Goal: Transaction & Acquisition: Purchase product/service

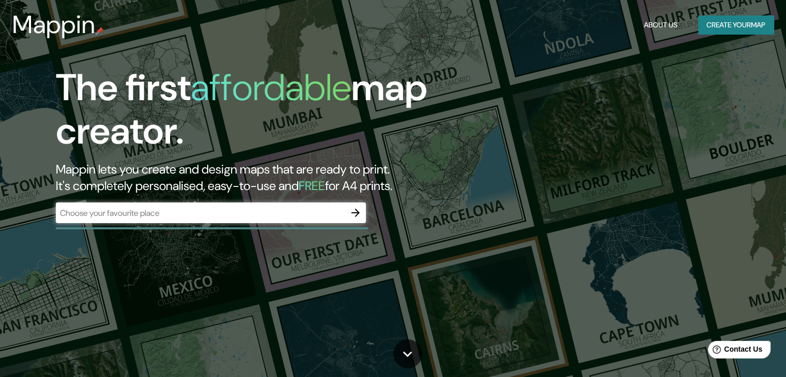
click at [612, 36] on div "Mappin About Us Create your map" at bounding box center [393, 24] width 786 height 33
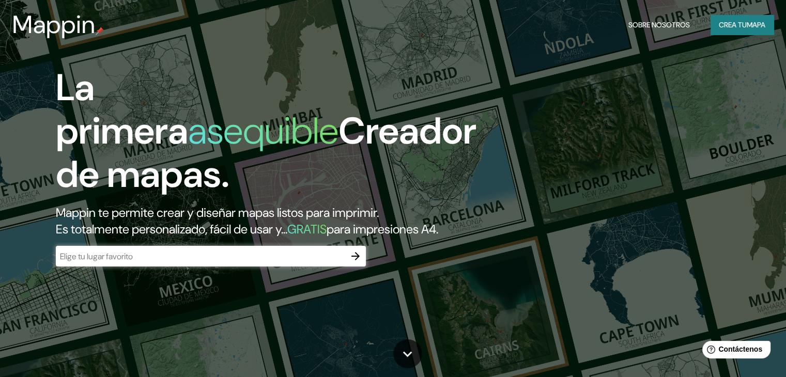
click at [294, 96] on h1 "La primera asequible Creador de mapas." at bounding box center [266, 135] width 421 height 139
click at [255, 263] on input "text" at bounding box center [200, 257] width 289 height 12
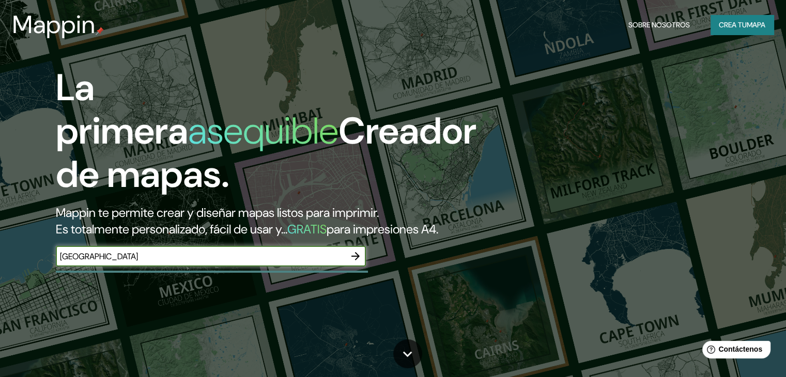
type input "[GEOGRAPHIC_DATA]"
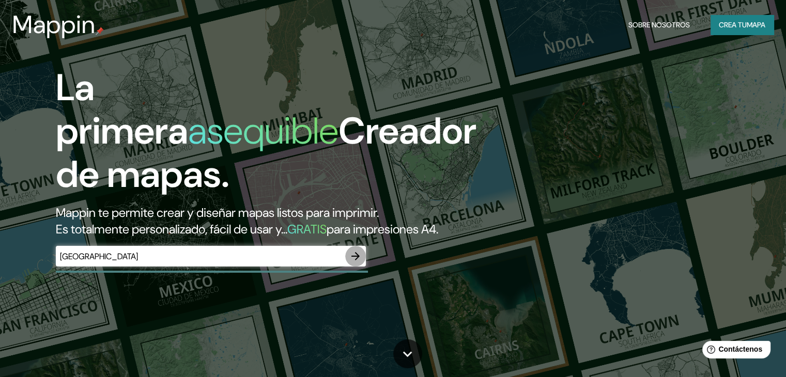
click at [362, 263] on icon "button" at bounding box center [355, 256] width 12 height 12
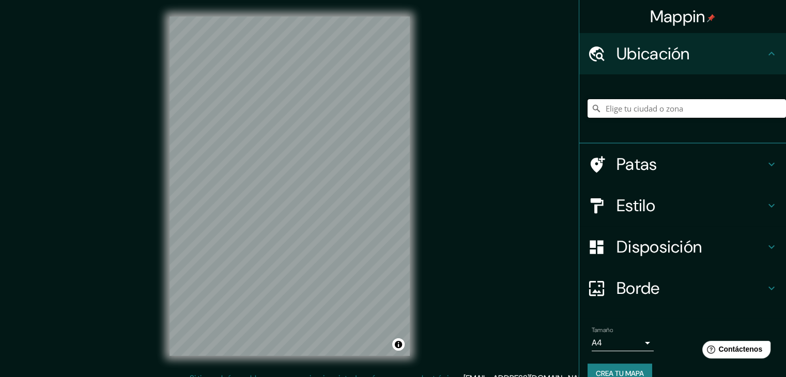
click at [679, 110] on input "Elige tu ciudad o zona" at bounding box center [687, 108] width 198 height 19
type input "v"
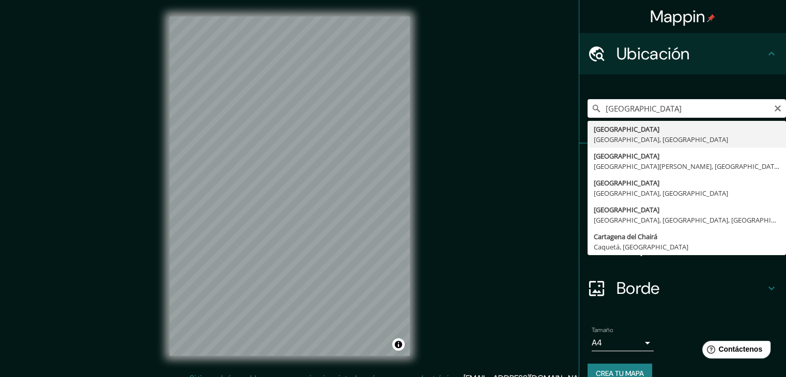
type input "[GEOGRAPHIC_DATA], [GEOGRAPHIC_DATA], [GEOGRAPHIC_DATA]"
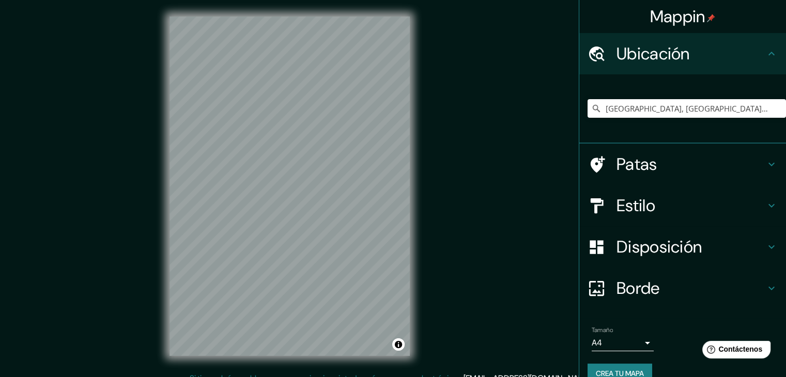
click at [428, 247] on div "Mappin Ubicación [GEOGRAPHIC_DATA], [GEOGRAPHIC_DATA], [GEOGRAPHIC_DATA] Patas …" at bounding box center [393, 194] width 786 height 389
click at [418, 303] on div "© Mapbox © OpenStreetMap Improve this map" at bounding box center [289, 186] width 273 height 373
click at [727, 110] on input "[GEOGRAPHIC_DATA], [GEOGRAPHIC_DATA], [GEOGRAPHIC_DATA]" at bounding box center [687, 108] width 198 height 19
click at [775, 106] on icon "Claro" at bounding box center [778, 108] width 6 height 6
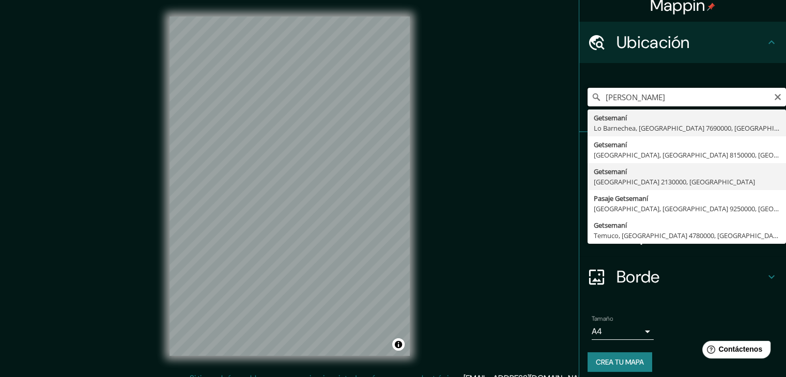
scroll to position [18, 0]
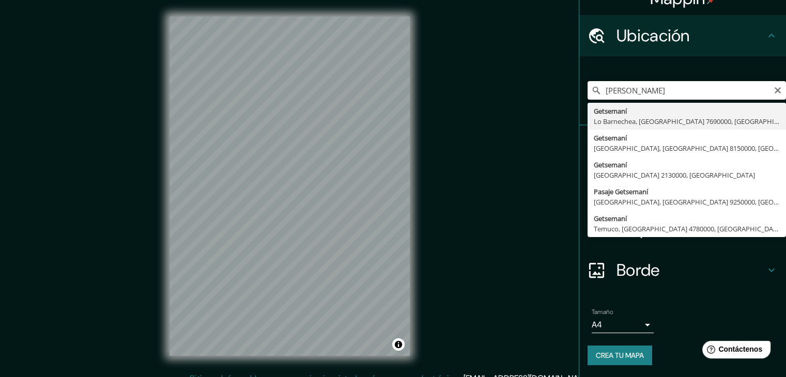
drag, startPoint x: 672, startPoint y: 94, endPoint x: 686, endPoint y: 94, distance: 14.0
click at [687, 94] on input "[PERSON_NAME]" at bounding box center [687, 90] width 198 height 19
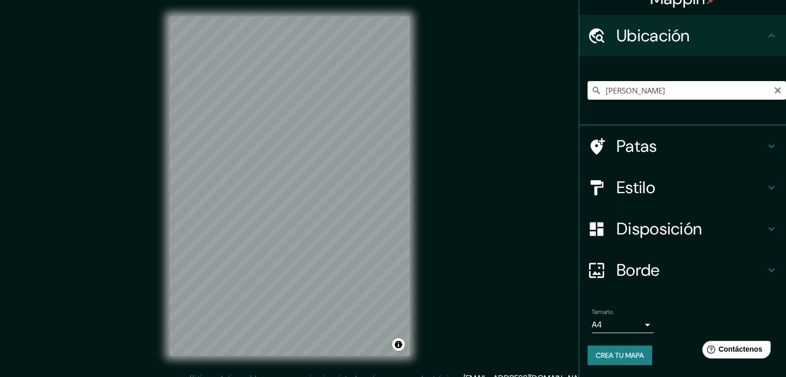
click at [499, 133] on div "Mappin Ubicación [PERSON_NAME][GEOGRAPHIC_DATA] [GEOGRAPHIC_DATA], [GEOGRAPHIC_…" at bounding box center [393, 194] width 786 height 389
click at [737, 150] on h4 "Patas" at bounding box center [691, 146] width 149 height 21
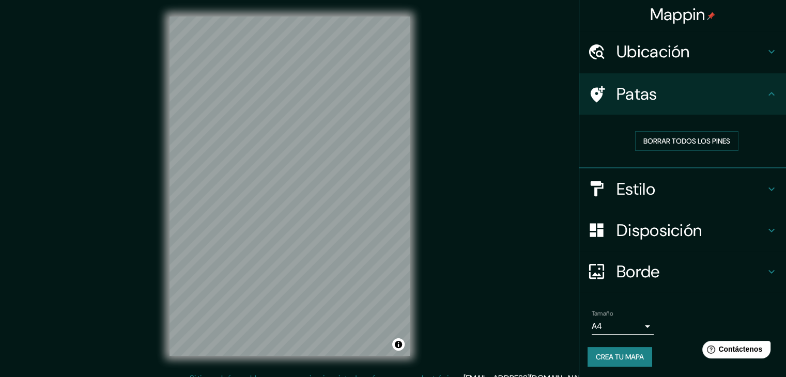
scroll to position [3, 0]
click at [765, 90] on icon at bounding box center [771, 93] width 12 height 12
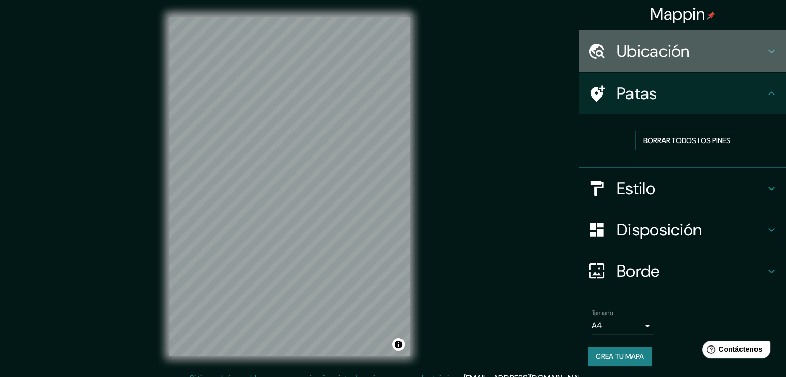
click at [761, 63] on div "Ubicación" at bounding box center [682, 50] width 207 height 41
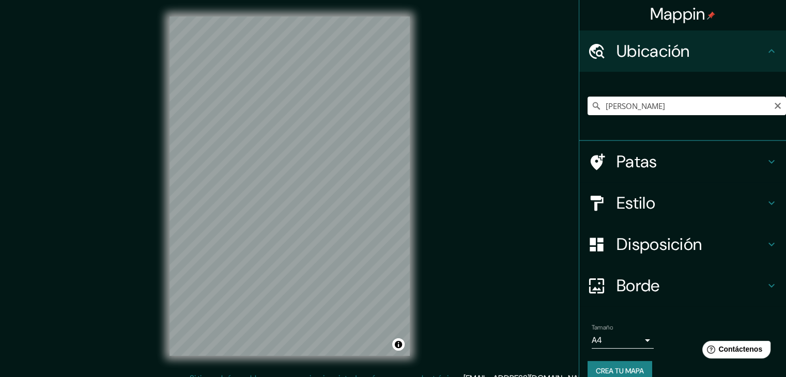
click at [765, 195] on div "Estilo" at bounding box center [682, 202] width 207 height 41
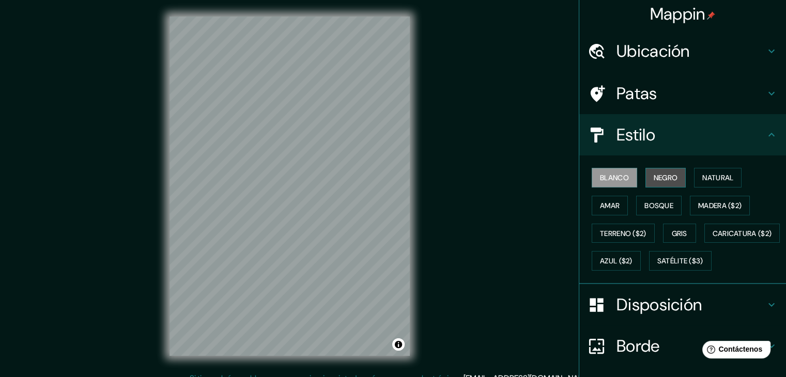
click at [668, 180] on font "Negro" at bounding box center [666, 177] width 24 height 9
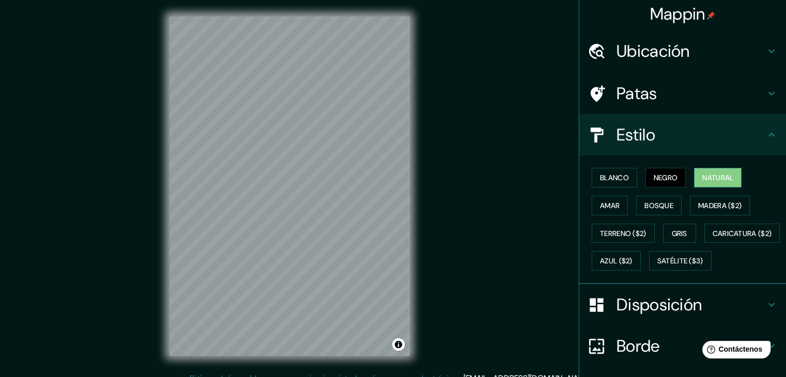
click at [695, 177] on button "Natural" at bounding box center [718, 178] width 48 height 20
click at [602, 206] on font "Amar" at bounding box center [610, 205] width 20 height 9
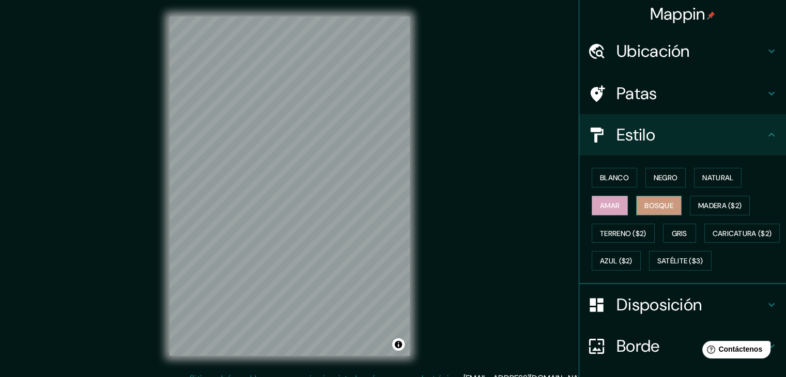
click at [662, 204] on font "Bosque" at bounding box center [658, 205] width 29 height 9
click at [725, 211] on button "Madera ($2)" at bounding box center [720, 206] width 60 height 20
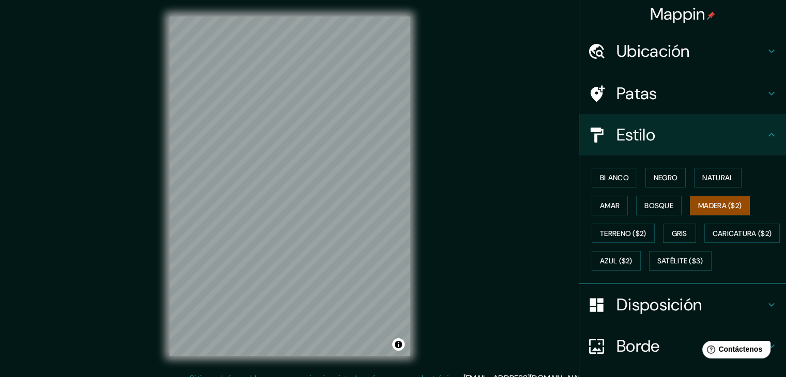
click at [418, 294] on div "© Mapbox © OpenStreetMap Improve this map" at bounding box center [289, 186] width 273 height 373
click at [674, 238] on button "Gris" at bounding box center [679, 234] width 33 height 20
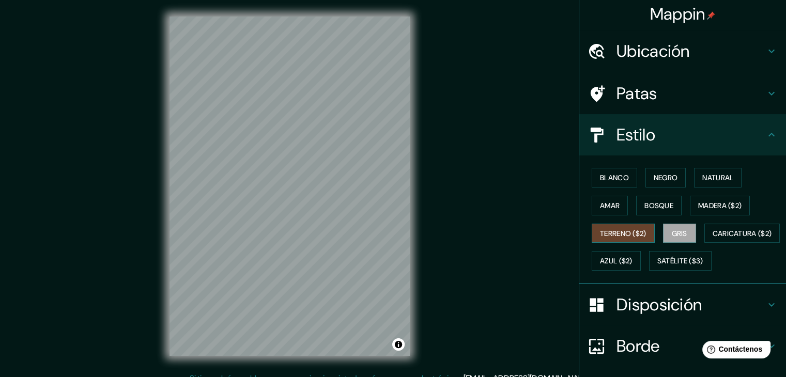
click at [628, 233] on font "Terreno ($2)" at bounding box center [623, 233] width 47 height 9
click at [440, 148] on div "Mappin Ubicación [PERSON_NAME][GEOGRAPHIC_DATA] [GEOGRAPHIC_DATA], [GEOGRAPHIC_…" at bounding box center [393, 194] width 786 height 389
click at [713, 238] on font "Caricatura ($2)" at bounding box center [742, 233] width 59 height 9
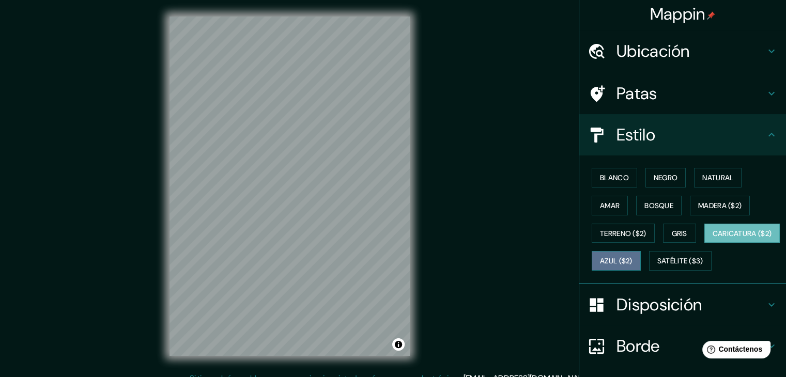
click at [641, 267] on button "Azul ($2)" at bounding box center [616, 261] width 49 height 20
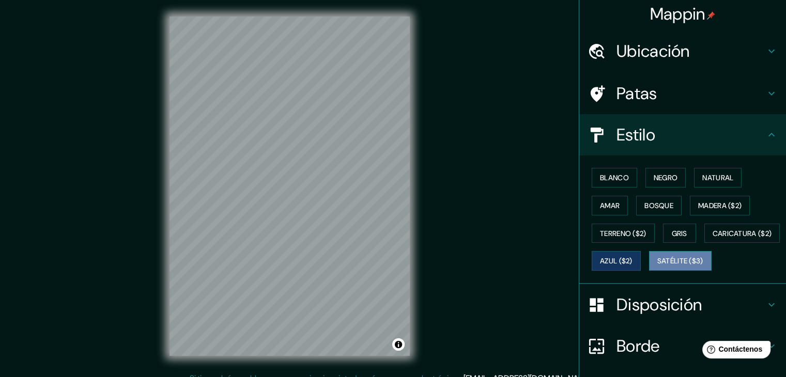
click at [649, 271] on button "Satélite ($3)" at bounding box center [680, 261] width 63 height 20
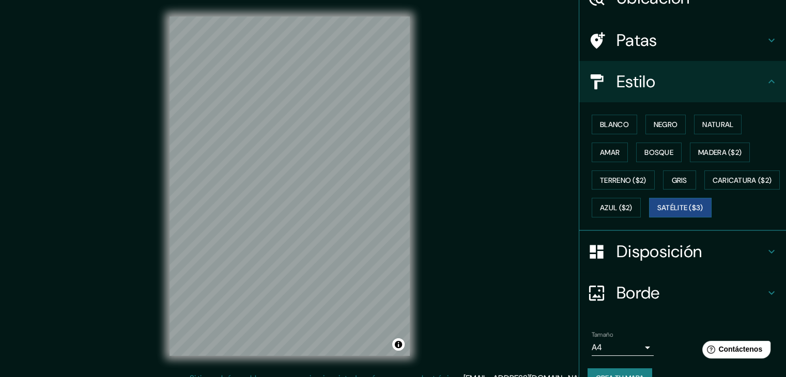
scroll to position [0, 0]
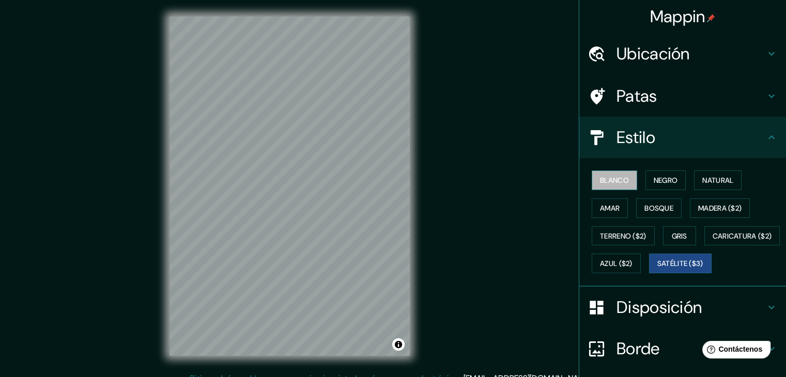
click at [628, 182] on button "Blanco" at bounding box center [614, 181] width 45 height 20
click at [656, 174] on font "Negro" at bounding box center [666, 180] width 24 height 13
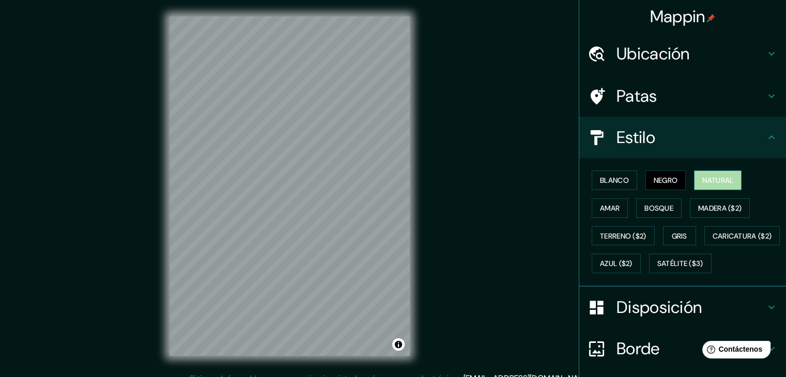
click at [713, 180] on font "Natural" at bounding box center [717, 180] width 31 height 9
click at [604, 205] on font "Amar" at bounding box center [610, 208] width 20 height 9
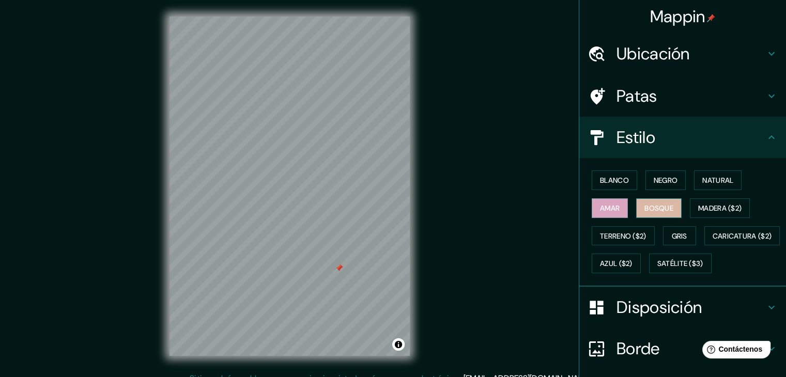
click at [666, 208] on font "Bosque" at bounding box center [658, 208] width 29 height 9
click at [735, 210] on font "Madera ($2)" at bounding box center [719, 208] width 43 height 9
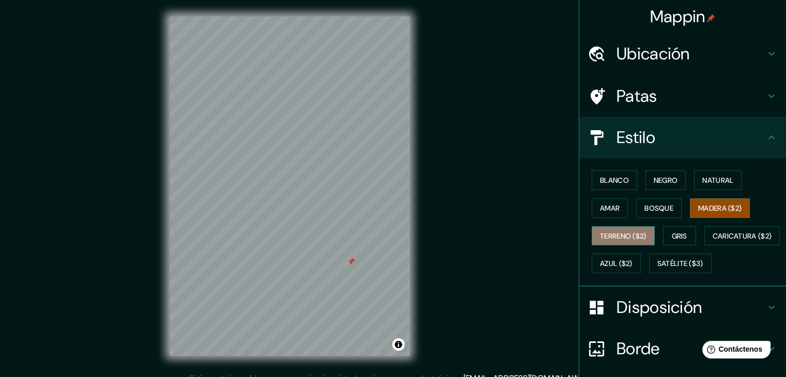
click at [622, 238] on font "Terreno ($2)" at bounding box center [623, 236] width 47 height 9
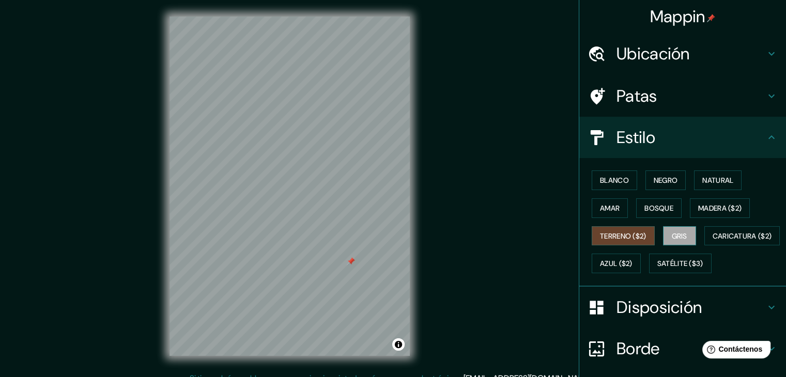
click at [672, 233] on font "Gris" at bounding box center [680, 236] width 16 height 9
drag, startPoint x: 350, startPoint y: 263, endPoint x: 342, endPoint y: 225, distance: 38.1
click at [342, 223] on div at bounding box center [343, 219] width 8 height 8
click at [311, 228] on div at bounding box center [310, 226] width 8 height 8
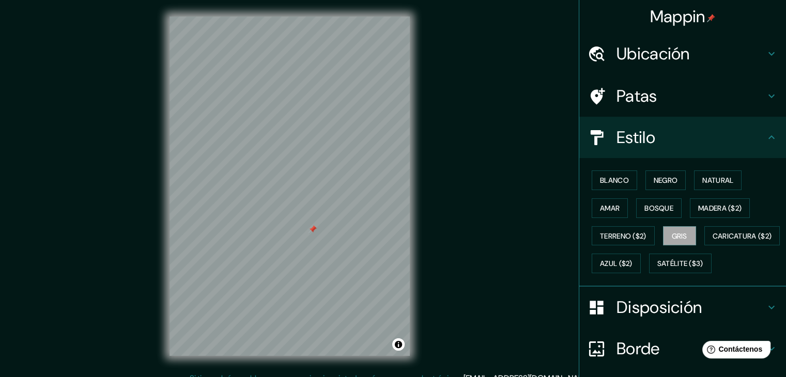
click at [312, 229] on div at bounding box center [313, 229] width 8 height 8
click at [315, 228] on div at bounding box center [316, 225] width 8 height 8
click at [321, 230] on div at bounding box center [319, 228] width 8 height 8
click at [320, 17] on div at bounding box center [290, 17] width 240 height 0
drag, startPoint x: 320, startPoint y: 230, endPoint x: 320, endPoint y: 222, distance: 8.3
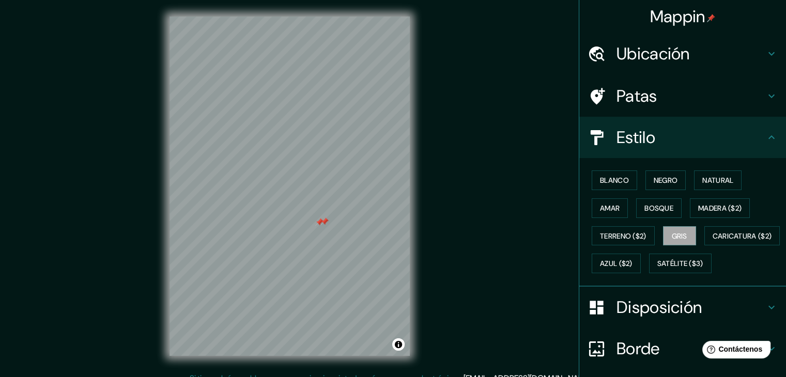
click at [320, 222] on div at bounding box center [324, 222] width 8 height 8
type input "getsemani cartage"
click at [323, 218] on div at bounding box center [324, 220] width 8 height 8
click at [316, 220] on div at bounding box center [319, 221] width 8 height 8
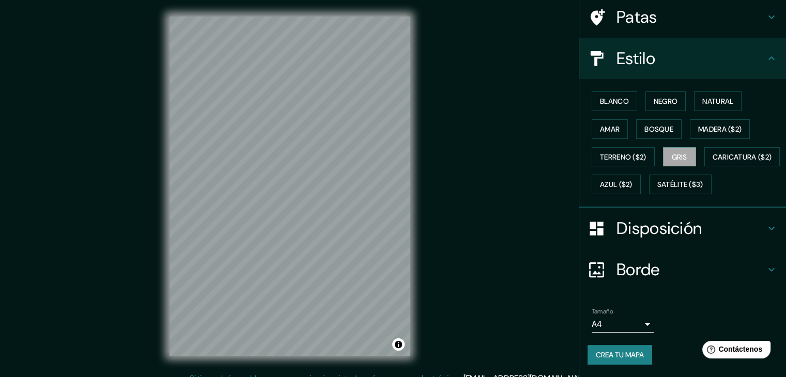
scroll to position [104, 0]
click at [631, 320] on body "Mappin Ubicación getsemani cartage Getsemaní [GEOGRAPHIC_DATA], [GEOGRAPHIC_DAT…" at bounding box center [393, 188] width 786 height 377
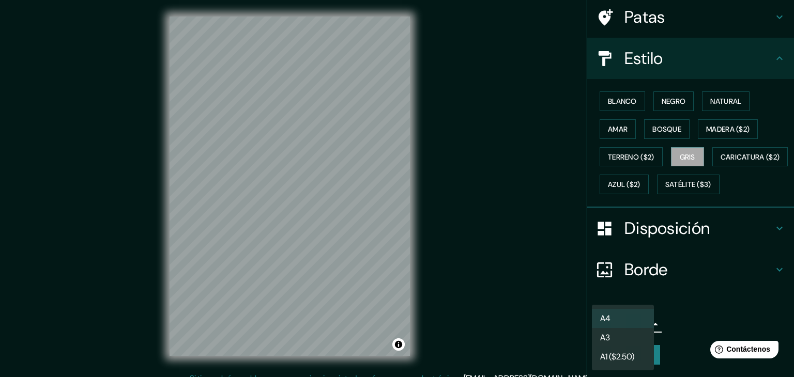
click at [628, 342] on li "A3" at bounding box center [623, 337] width 62 height 19
click at [633, 324] on body "Mappin Ubicación getsemani cartage Getsemaní [GEOGRAPHIC_DATA], [GEOGRAPHIC_DAT…" at bounding box center [397, 188] width 794 height 377
click at [630, 357] on font "A1 ($2.50)" at bounding box center [617, 356] width 34 height 11
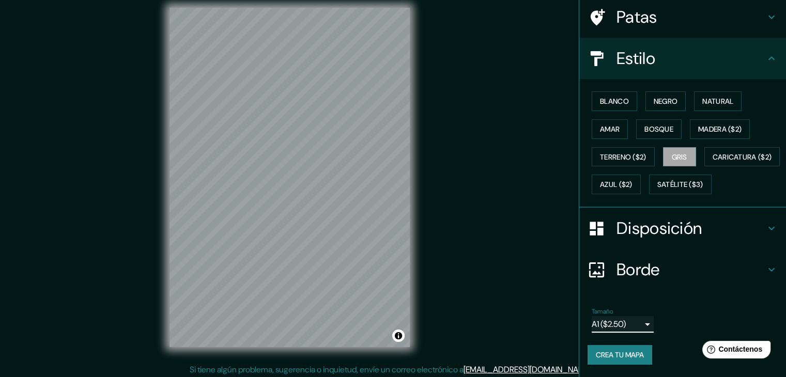
scroll to position [12, 0]
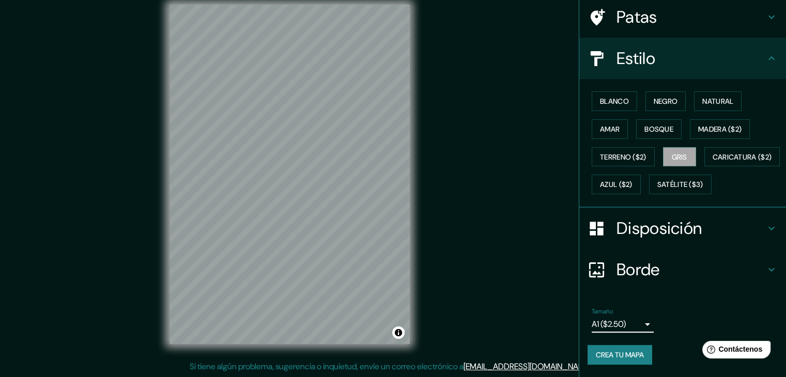
click at [633, 322] on body "Mappin Ubicación getsemani cartage Getsemaní [GEOGRAPHIC_DATA], [GEOGRAPHIC_DAT…" at bounding box center [393, 176] width 786 height 377
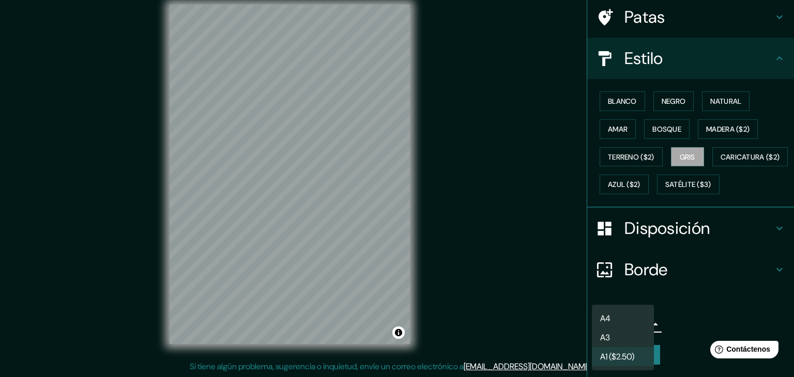
click at [633, 317] on li "A4" at bounding box center [623, 318] width 62 height 19
type input "single"
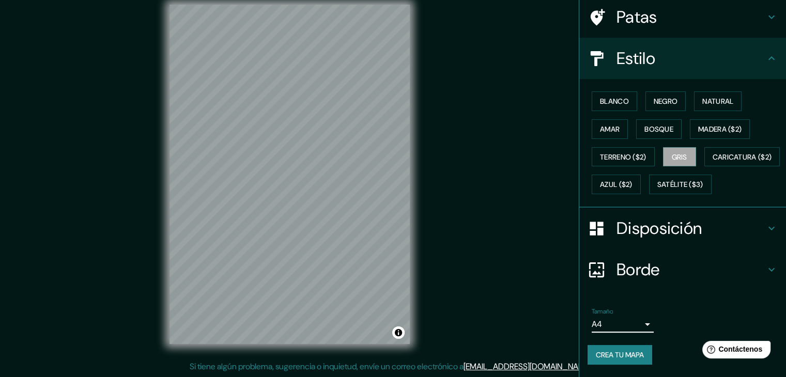
click at [699, 239] on div "Disposición" at bounding box center [682, 228] width 207 height 41
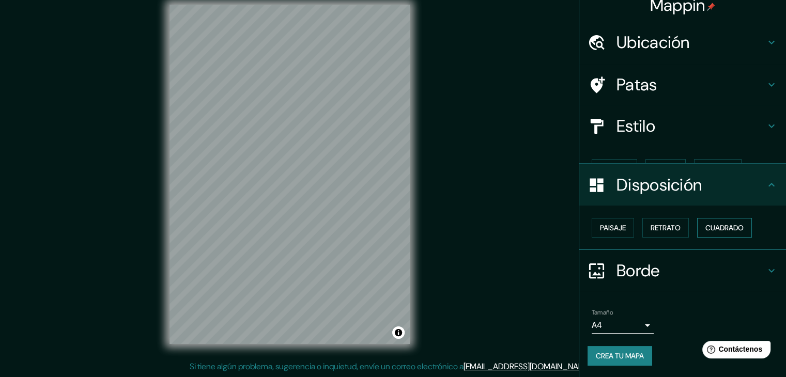
scroll to position [0, 0]
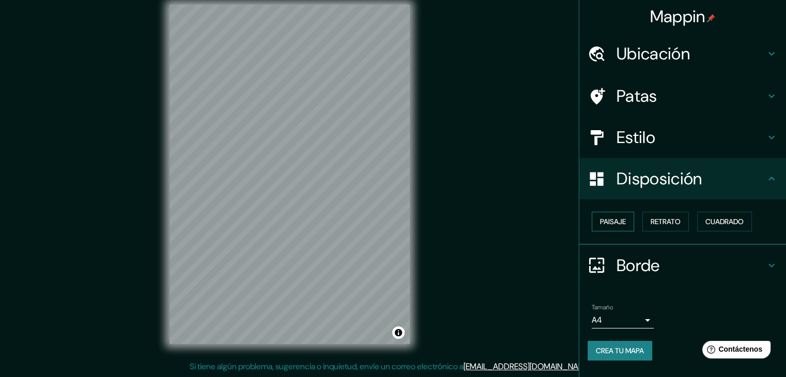
click at [607, 212] on button "Paisaje" at bounding box center [613, 222] width 42 height 20
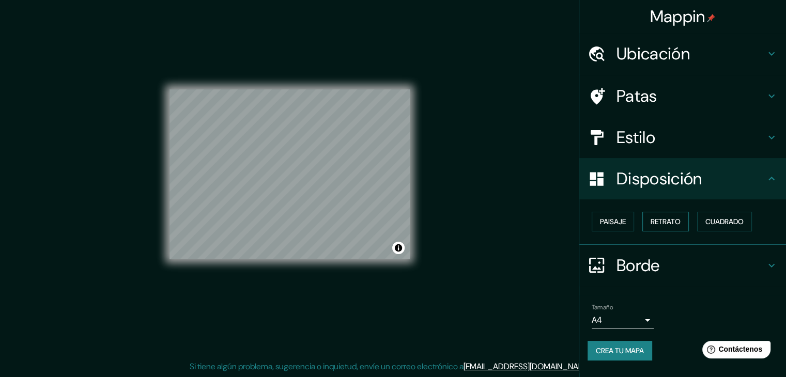
click at [653, 220] on font "Retrato" at bounding box center [666, 221] width 30 height 9
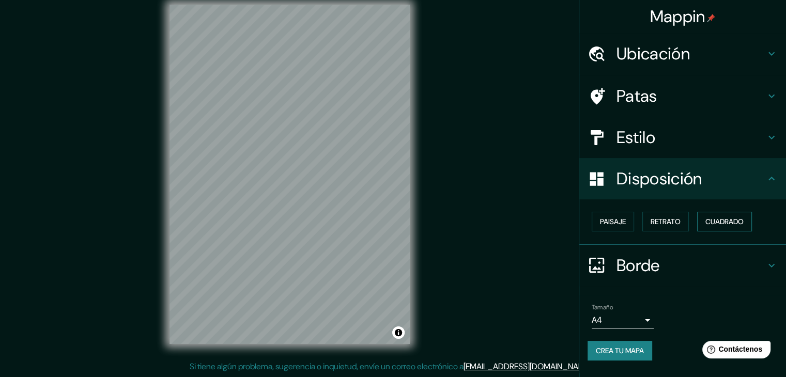
click at [730, 223] on font "Cuadrado" at bounding box center [724, 221] width 38 height 9
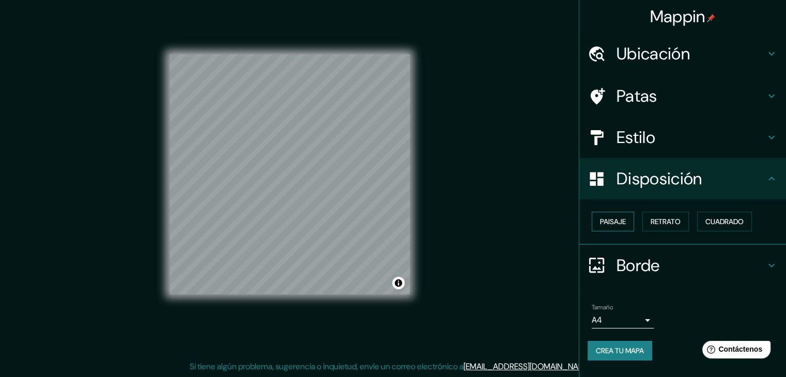
click at [615, 215] on font "Paisaje" at bounding box center [613, 221] width 26 height 13
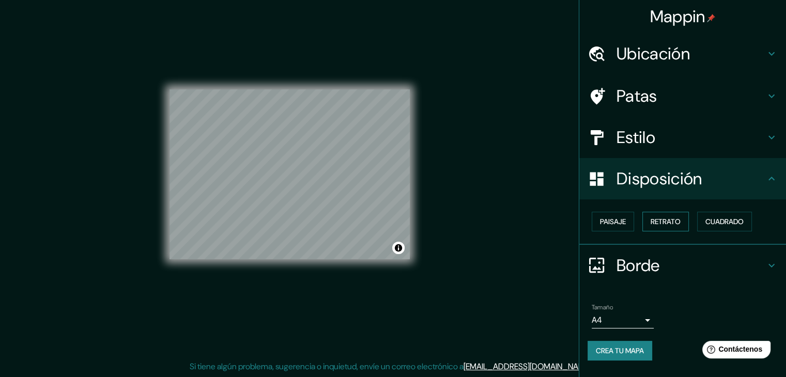
click at [676, 219] on font "Retrato" at bounding box center [666, 221] width 30 height 9
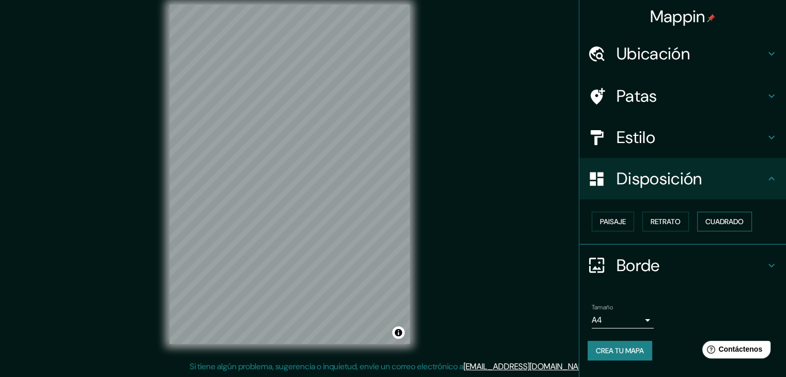
click at [707, 220] on font "Cuadrado" at bounding box center [724, 221] width 38 height 9
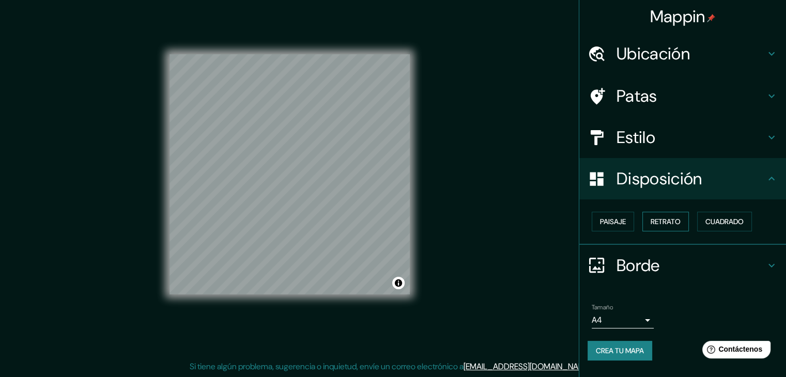
click at [681, 221] on font "Retrato" at bounding box center [666, 221] width 30 height 9
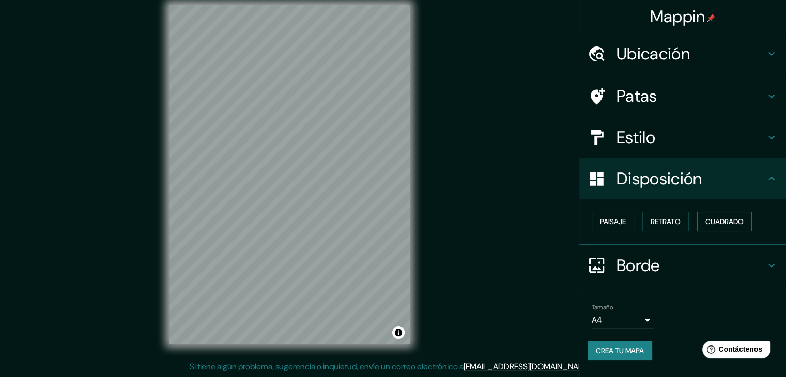
click at [748, 220] on button "Cuadrado" at bounding box center [724, 222] width 55 height 20
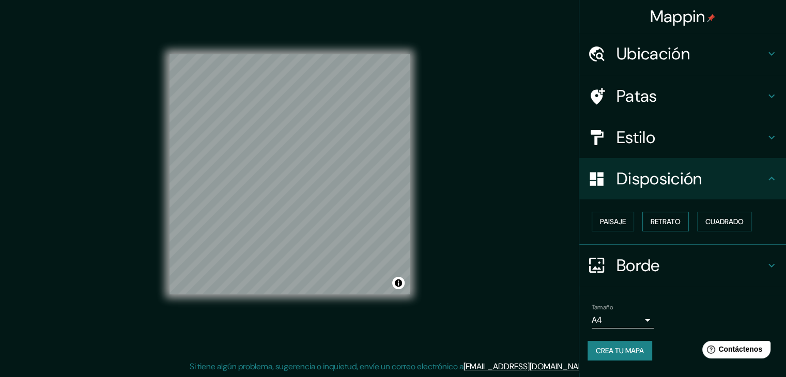
click at [666, 218] on font "Retrato" at bounding box center [666, 221] width 30 height 9
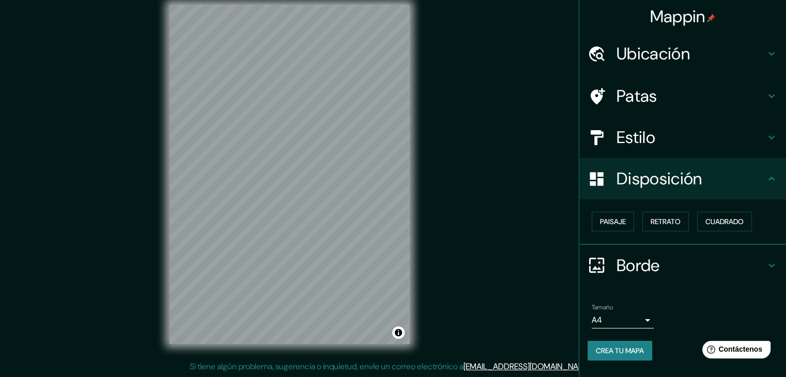
click at [656, 267] on font "Borde" at bounding box center [638, 266] width 43 height 22
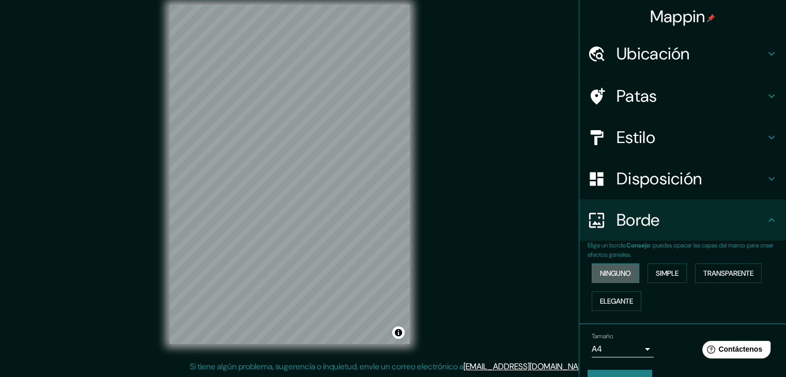
click at [621, 269] on font "Ninguno" at bounding box center [615, 273] width 31 height 9
click at [664, 271] on font "Simple" at bounding box center [667, 273] width 23 height 9
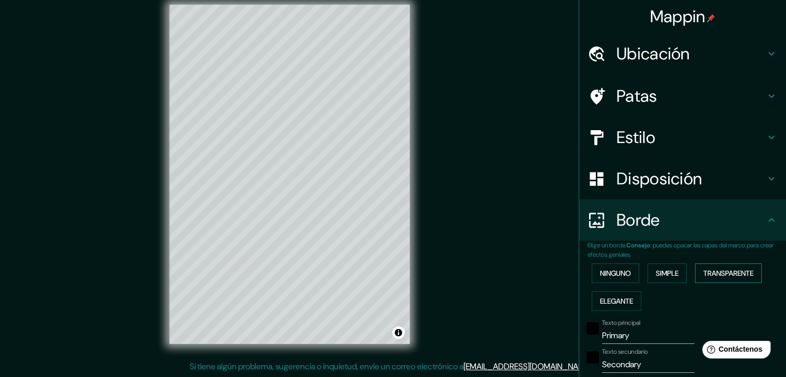
click at [710, 275] on font "Transparente" at bounding box center [728, 273] width 50 height 9
click at [616, 305] on font "Elegante" at bounding box center [616, 301] width 33 height 13
click at [658, 275] on font "Simple" at bounding box center [667, 273] width 23 height 9
click at [624, 274] on font "Ninguno" at bounding box center [615, 273] width 31 height 9
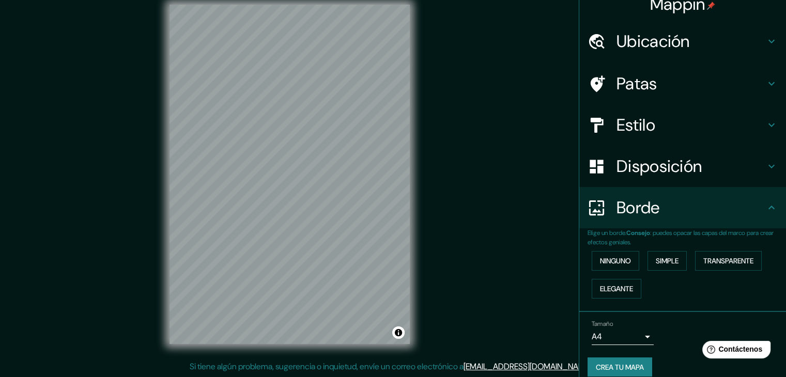
scroll to position [23, 0]
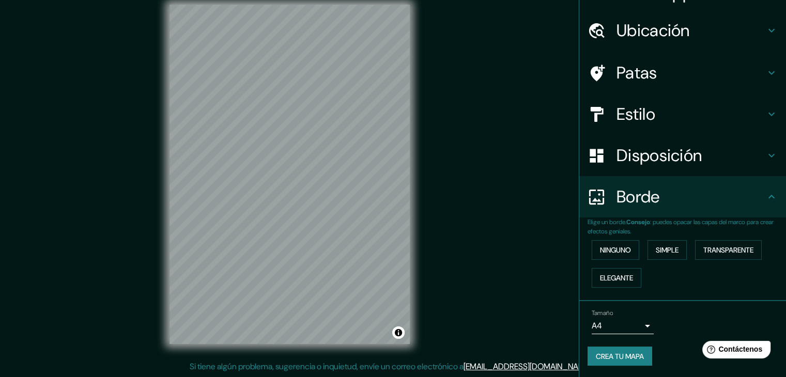
click at [647, 202] on font "Borde" at bounding box center [638, 197] width 43 height 22
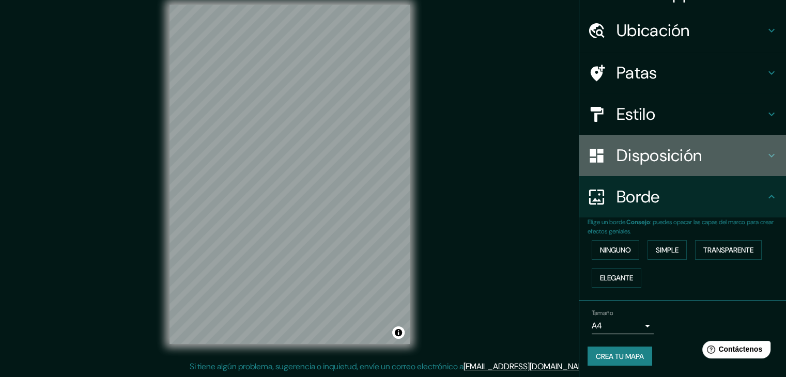
click at [709, 162] on h4 "Disposición" at bounding box center [691, 155] width 149 height 21
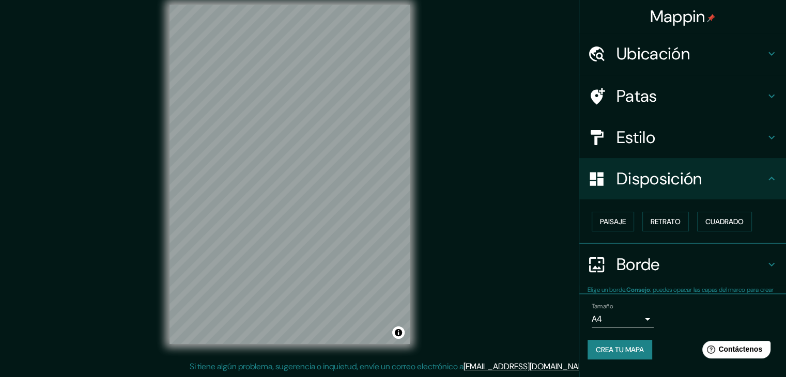
scroll to position [0, 0]
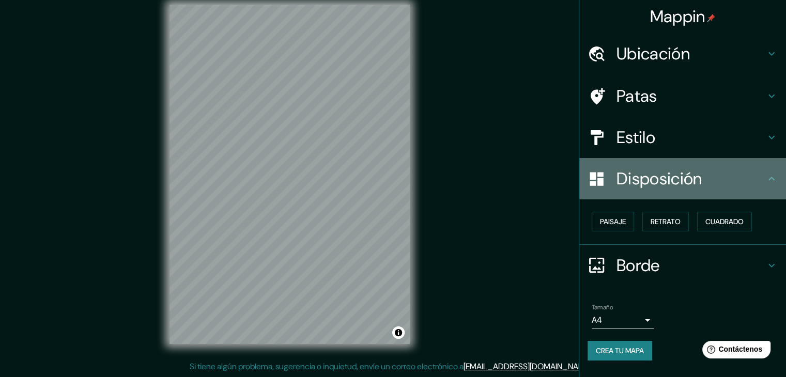
click at [706, 174] on h4 "Disposición" at bounding box center [691, 178] width 149 height 21
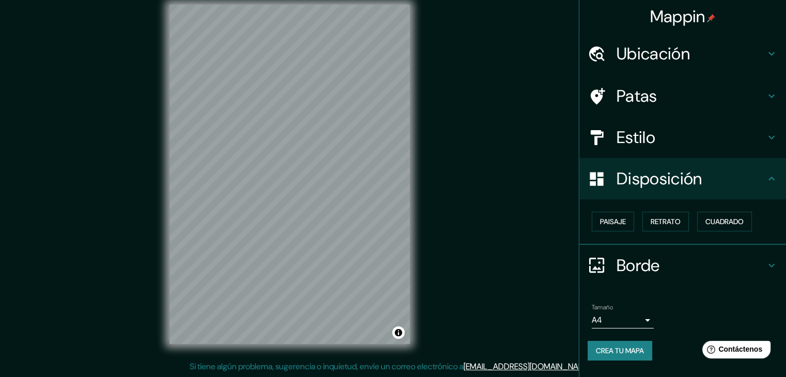
click at [680, 264] on h4 "Borde" at bounding box center [691, 265] width 149 height 21
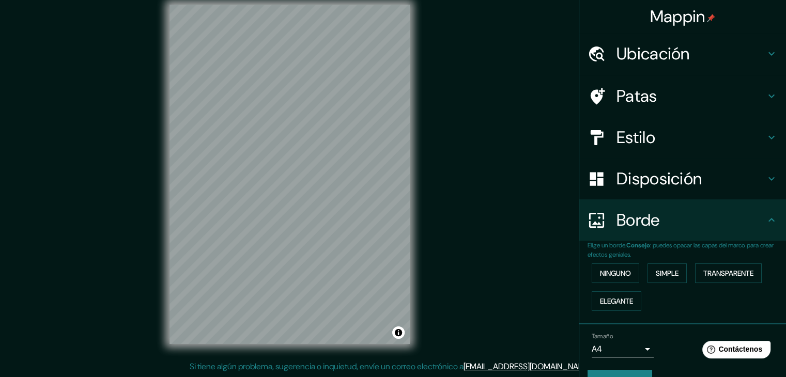
click at [662, 115] on div "Patas" at bounding box center [682, 95] width 207 height 41
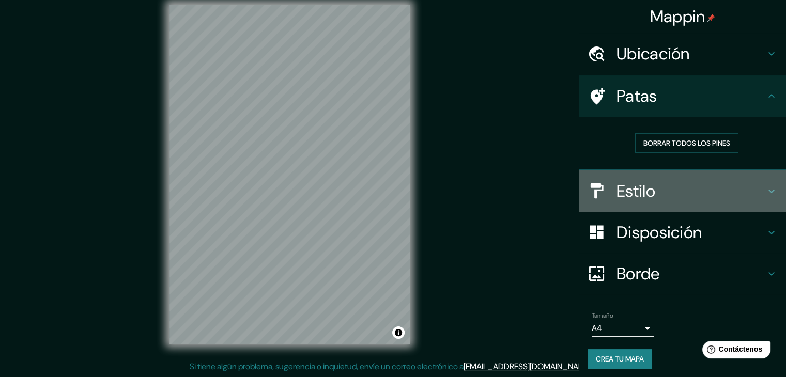
click at [656, 190] on h4 "Estilo" at bounding box center [691, 191] width 149 height 21
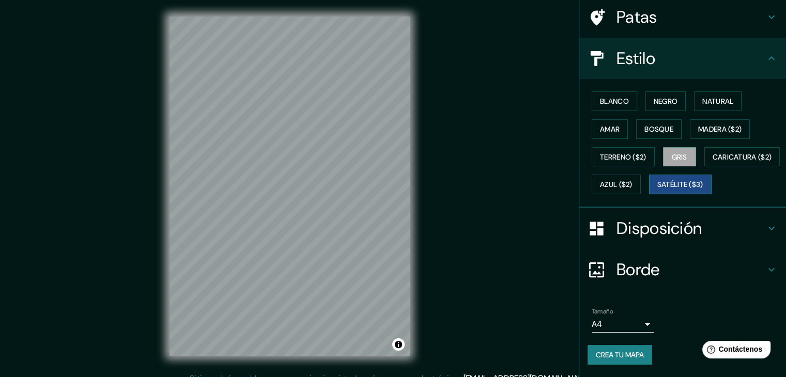
scroll to position [103, 0]
click at [633, 236] on font "Disposición" at bounding box center [659, 229] width 85 height 22
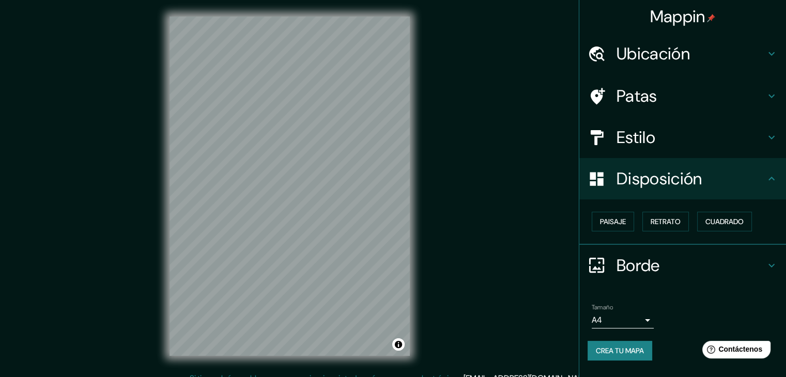
scroll to position [0, 0]
click at [713, 221] on font "Cuadrado" at bounding box center [724, 221] width 38 height 9
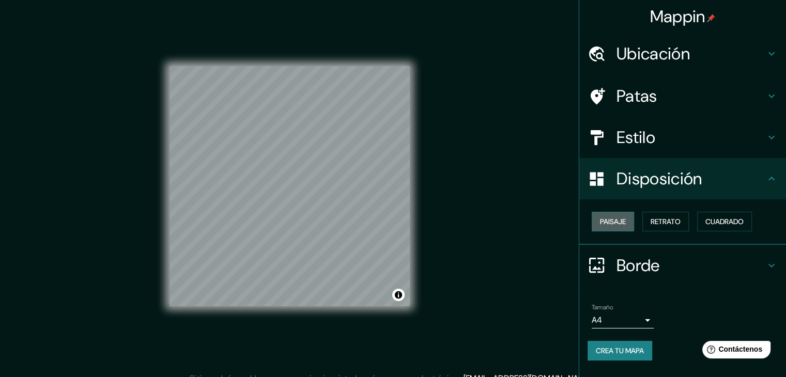
click at [625, 224] on font "Paisaje" at bounding box center [613, 221] width 26 height 9
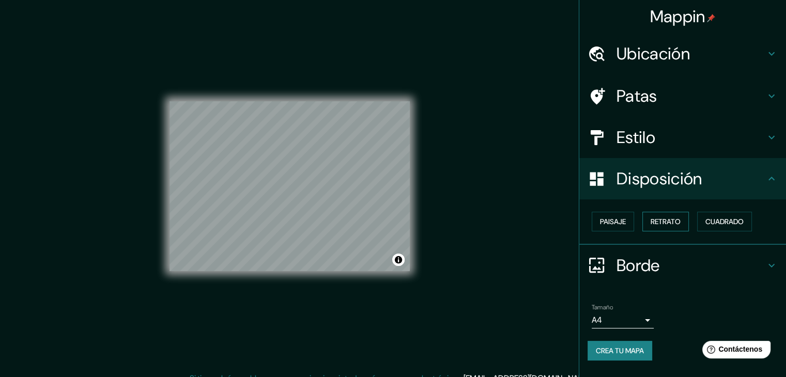
click at [660, 222] on font "Retrato" at bounding box center [666, 221] width 30 height 9
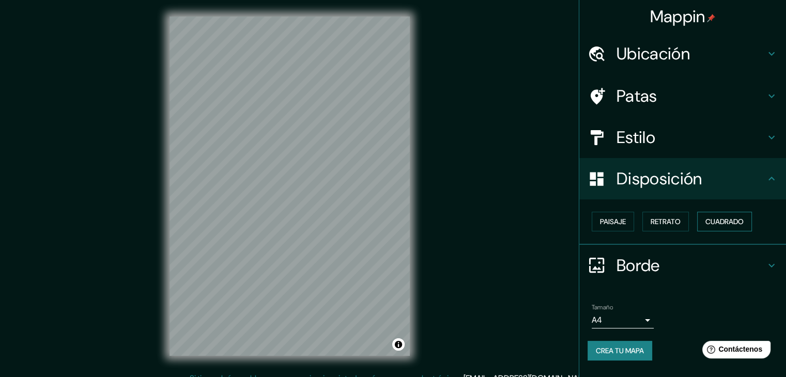
click at [730, 226] on font "Cuadrado" at bounding box center [724, 221] width 38 height 9
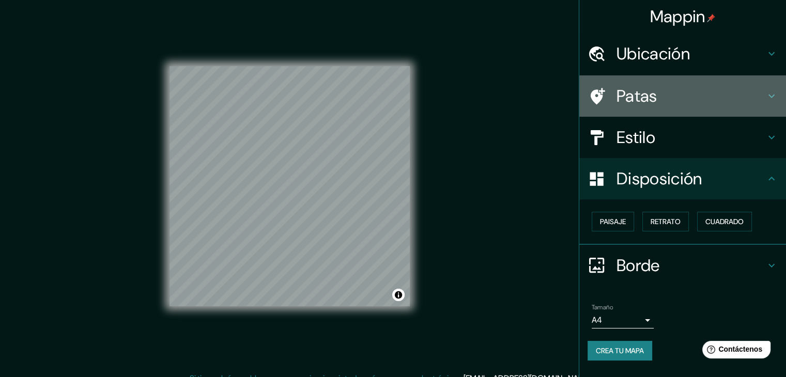
click at [657, 100] on h4 "Patas" at bounding box center [691, 96] width 149 height 21
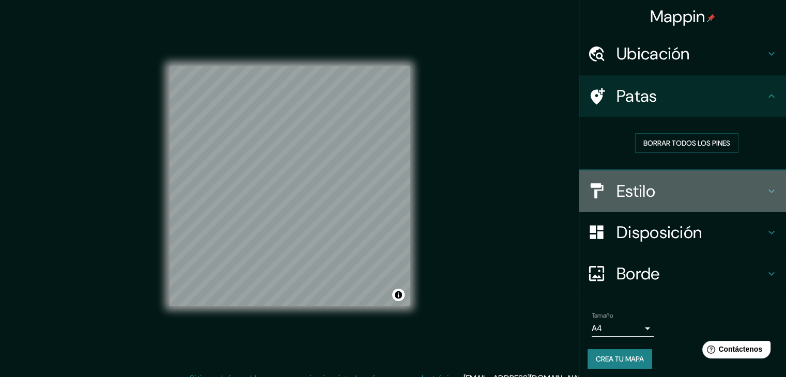
click at [683, 193] on h4 "Estilo" at bounding box center [691, 191] width 149 height 21
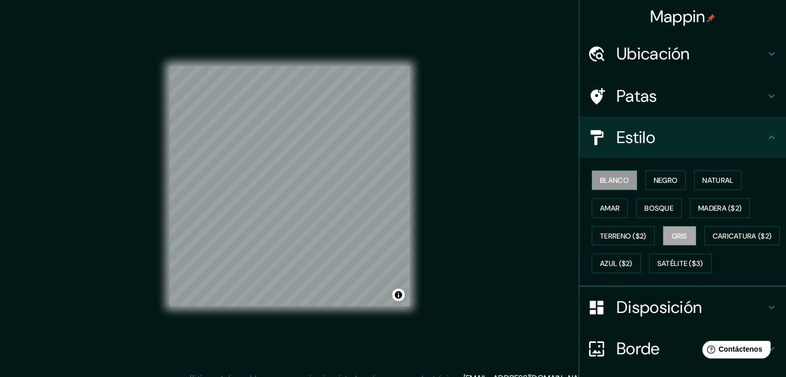
click at [618, 179] on font "Blanco" at bounding box center [614, 180] width 29 height 9
click at [666, 183] on font "Negro" at bounding box center [666, 180] width 24 height 9
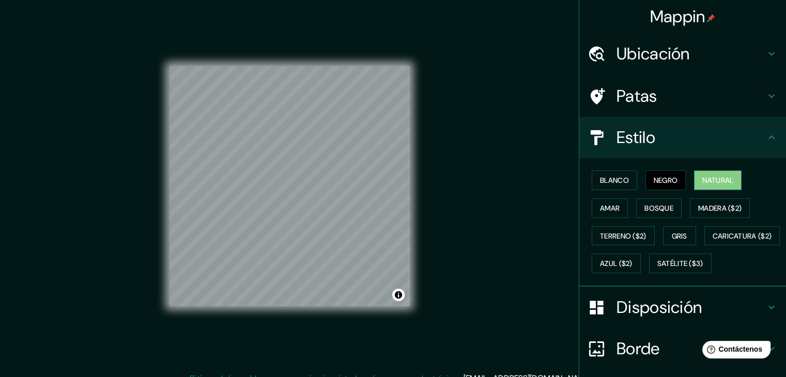
click at [702, 176] on font "Natural" at bounding box center [717, 180] width 31 height 9
click at [606, 211] on font "Amar" at bounding box center [610, 208] width 20 height 9
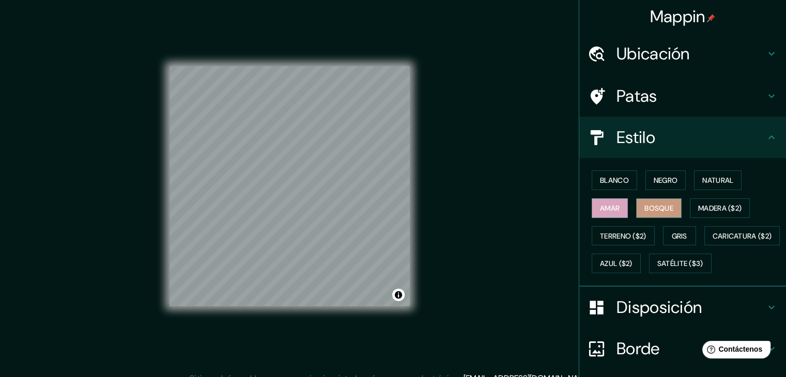
click at [648, 206] on font "Bosque" at bounding box center [658, 208] width 29 height 9
click at [678, 229] on font "Gris" at bounding box center [680, 235] width 16 height 13
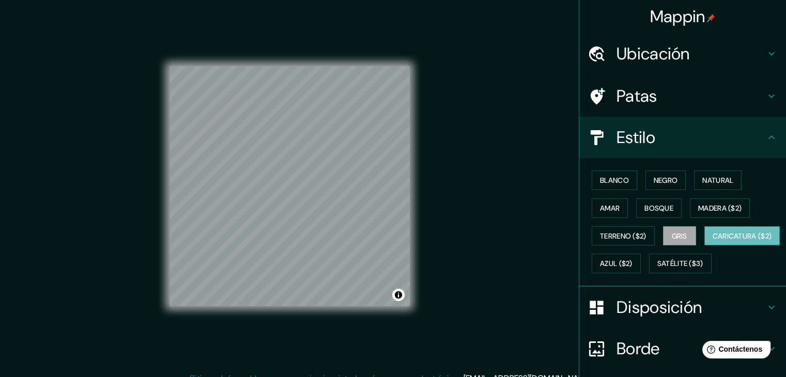
click at [713, 241] on font "Caricatura ($2)" at bounding box center [742, 236] width 59 height 9
click at [633, 265] on font "Azul ($2)" at bounding box center [616, 263] width 33 height 9
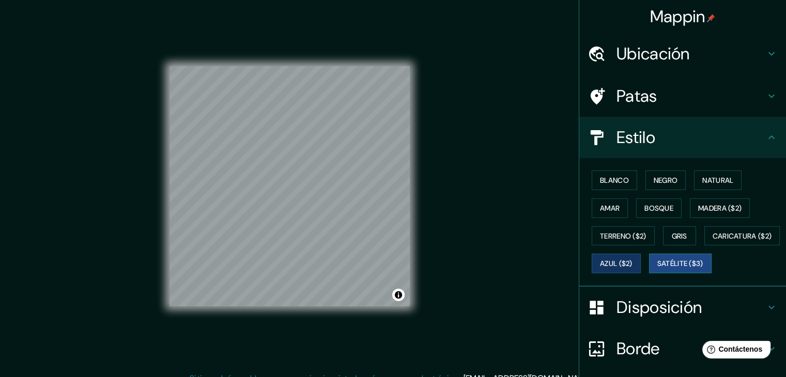
click at [657, 270] on font "Satélite ($3)" at bounding box center [680, 263] width 46 height 13
click at [682, 238] on font "Gris" at bounding box center [680, 236] width 16 height 9
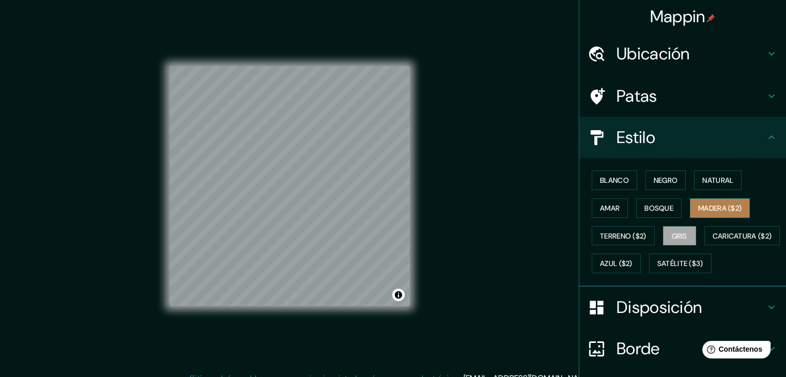
click at [707, 211] on font "Madera ($2)" at bounding box center [719, 208] width 43 height 9
click at [672, 240] on font "Gris" at bounding box center [680, 235] width 16 height 13
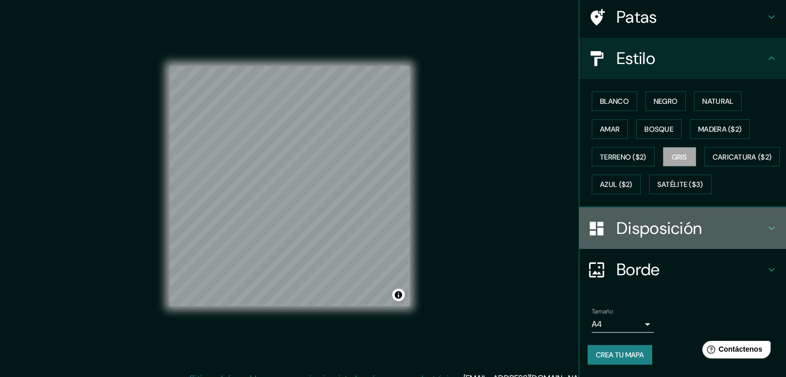
click at [671, 226] on font "Disposición" at bounding box center [659, 229] width 85 height 22
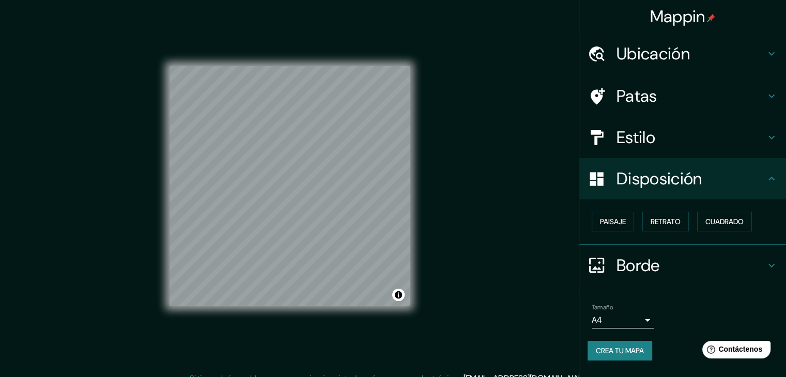
click at [640, 259] on font "Borde" at bounding box center [638, 266] width 43 height 22
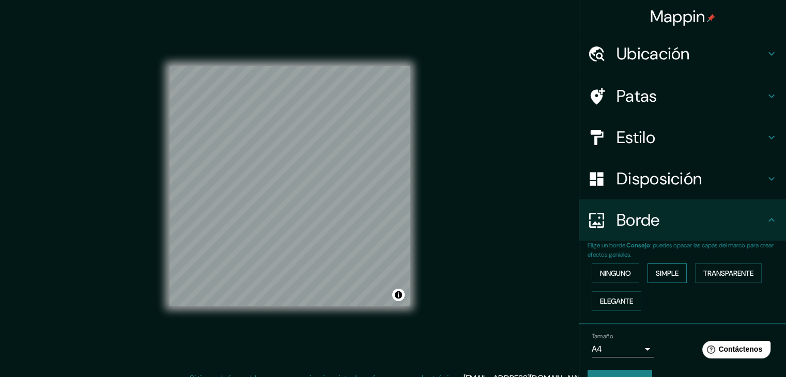
scroll to position [23, 0]
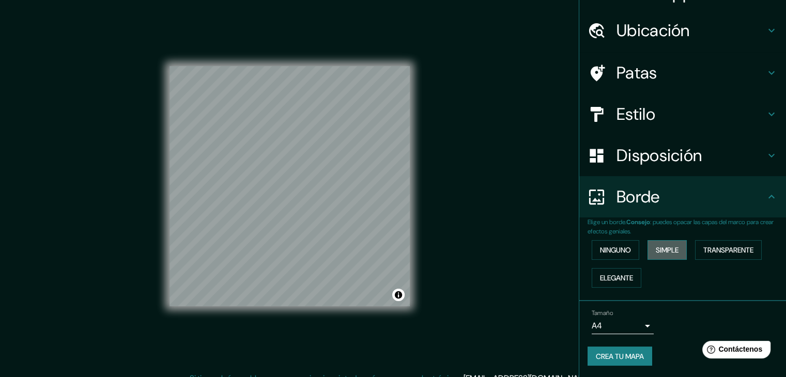
click at [656, 251] on font "Simple" at bounding box center [667, 249] width 23 height 9
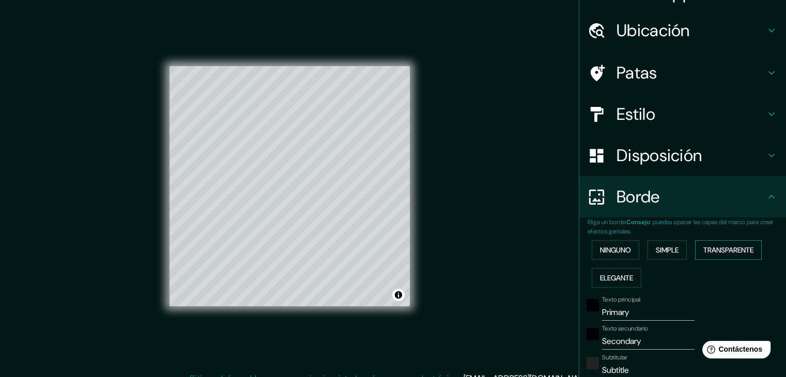
click at [725, 252] on font "Transparente" at bounding box center [728, 249] width 50 height 9
click at [631, 275] on button "Elegante" at bounding box center [617, 278] width 50 height 20
click at [624, 254] on font "Ninguno" at bounding box center [615, 249] width 31 height 13
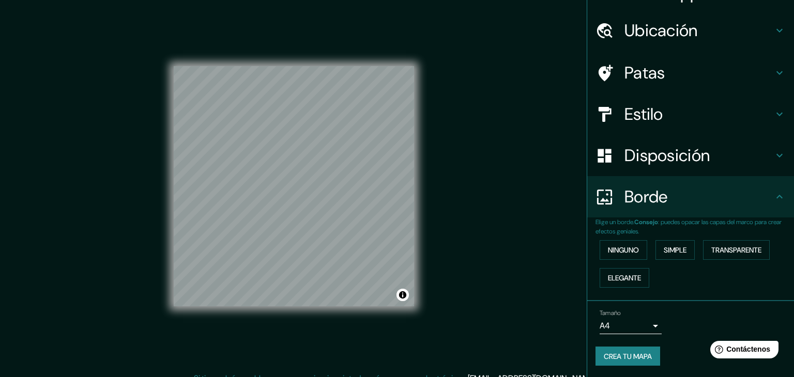
click at [597, 330] on body "Mappin Ubicación getsemani cartage [GEOGRAPHIC_DATA], [GEOGRAPHIC_DATA] 7690000…" at bounding box center [397, 188] width 794 height 377
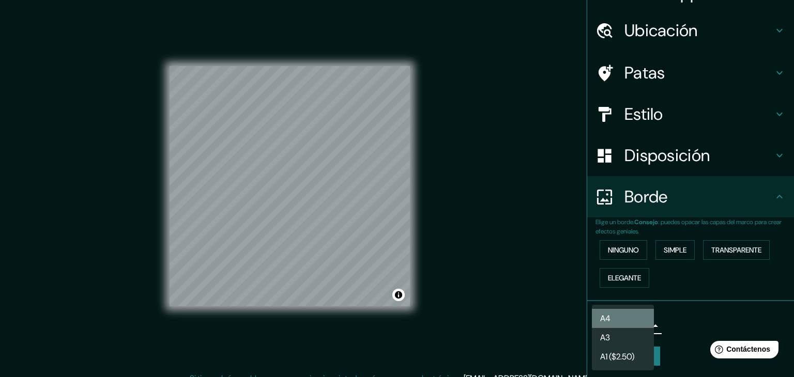
click at [613, 321] on li "A4" at bounding box center [623, 318] width 62 height 19
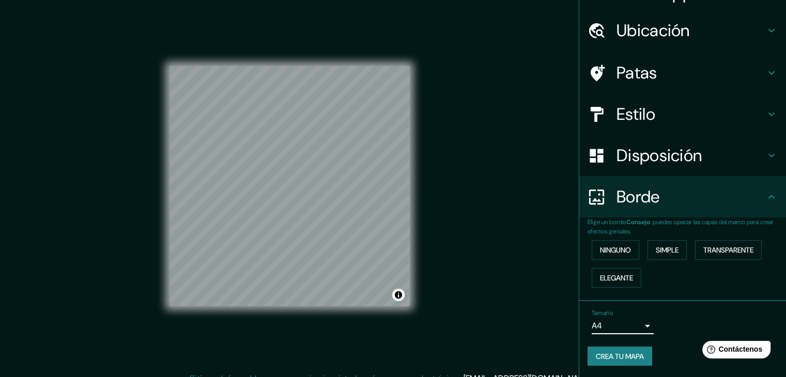
click at [664, 319] on div "Tamaño A4 single" at bounding box center [683, 321] width 190 height 33
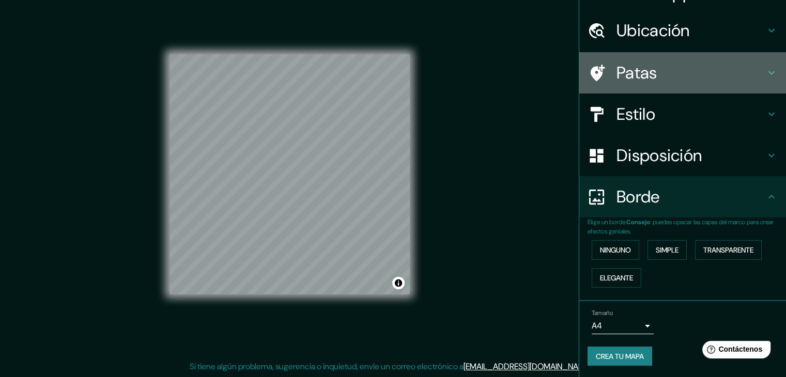
drag, startPoint x: 658, startPoint y: 63, endPoint x: 647, endPoint y: 89, distance: 28.9
click at [647, 89] on div "Patas" at bounding box center [682, 72] width 207 height 41
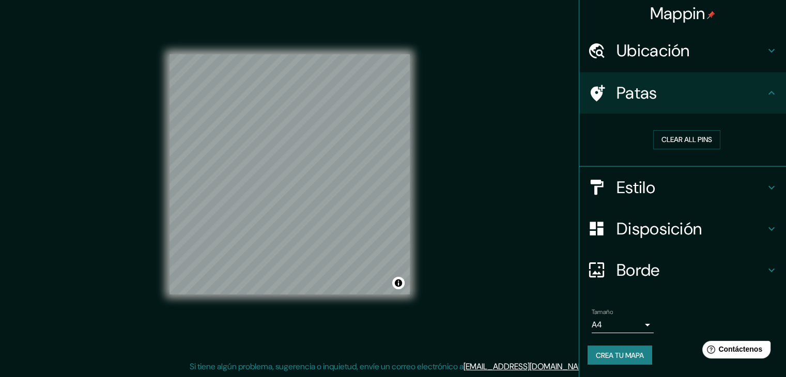
scroll to position [3, 0]
